Goal: Check status: Check status

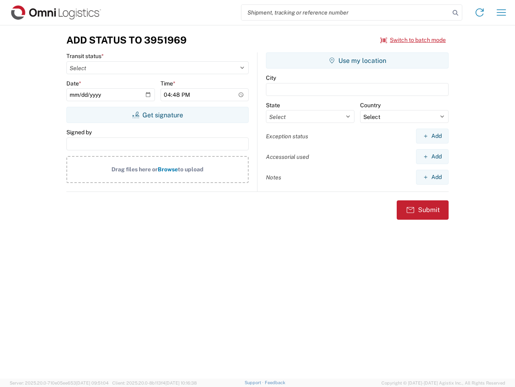
click at [346, 12] on input "search" at bounding box center [346, 12] width 209 height 15
click at [456, 13] on icon at bounding box center [455, 12] width 11 height 11
click at [480, 12] on icon at bounding box center [480, 12] width 13 height 13
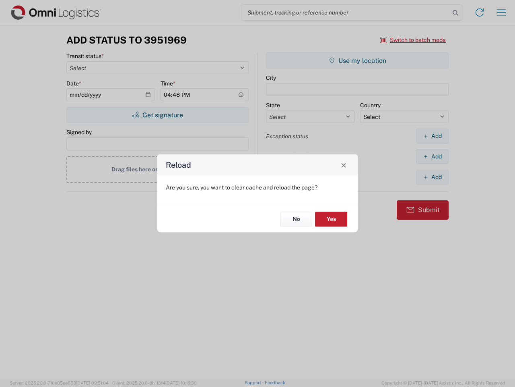
click at [502, 12] on div "Reload Are you sure, you want to clear cache and reload the page? No Yes" at bounding box center [257, 193] width 515 height 387
click at [414, 40] on div "Reload Are you sure, you want to clear cache and reload the page? No Yes" at bounding box center [257, 193] width 515 height 387
click at [157, 115] on div "Reload Are you sure, you want to clear cache and reload the page? No Yes" at bounding box center [257, 193] width 515 height 387
click at [358, 60] on div "Reload Are you sure, you want to clear cache and reload the page? No Yes" at bounding box center [257, 193] width 515 height 387
click at [433, 136] on div "Reload Are you sure, you want to clear cache and reload the page? No Yes" at bounding box center [257, 193] width 515 height 387
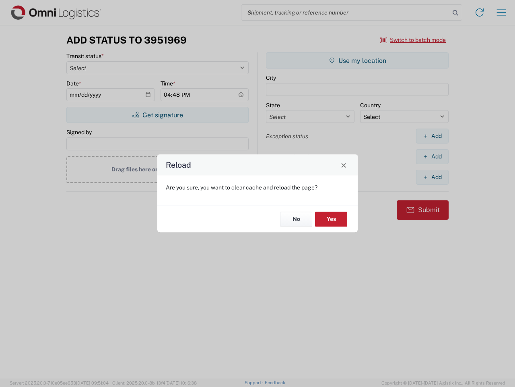
click at [433, 156] on div "Reload Are you sure, you want to clear cache and reload the page? No Yes" at bounding box center [257, 193] width 515 height 387
click at [433, 177] on div "Reload Are you sure, you want to clear cache and reload the page? No Yes" at bounding box center [257, 193] width 515 height 387
